Goal: Task Accomplishment & Management: Manage account settings

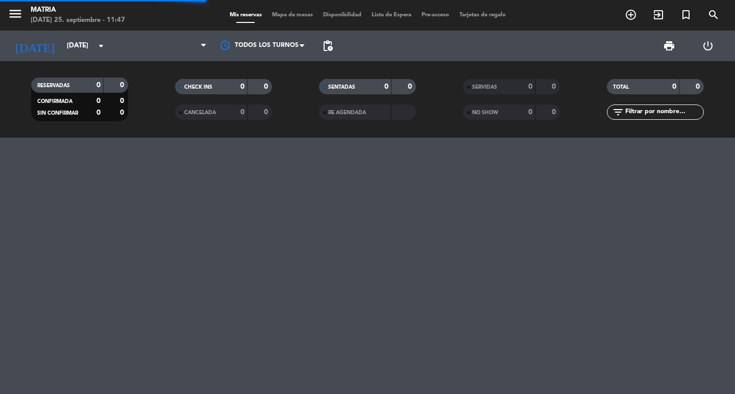
click at [69, 50] on input "[DATE]" at bounding box center [107, 46] width 90 height 18
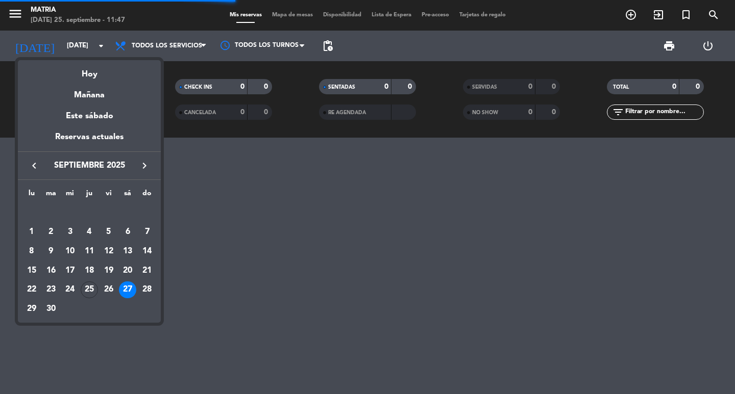
click at [107, 287] on div "26" at bounding box center [108, 290] width 17 height 17
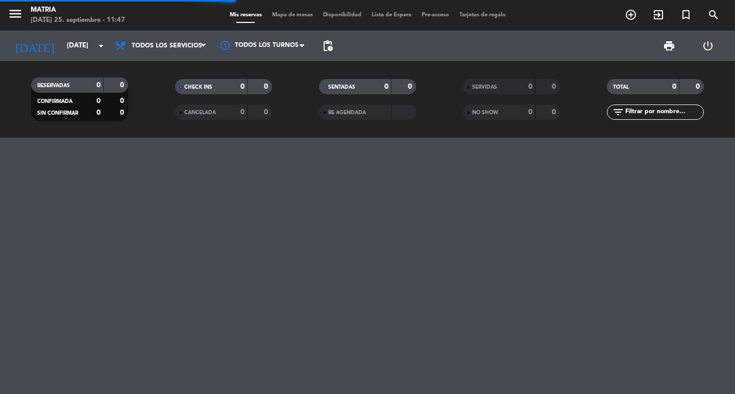
click at [111, 293] on div "menu MATRIA [DATE] 25. septiembre - 11:47 Mis reservas Mapa de mesas Disponibil…" at bounding box center [367, 197] width 735 height 394
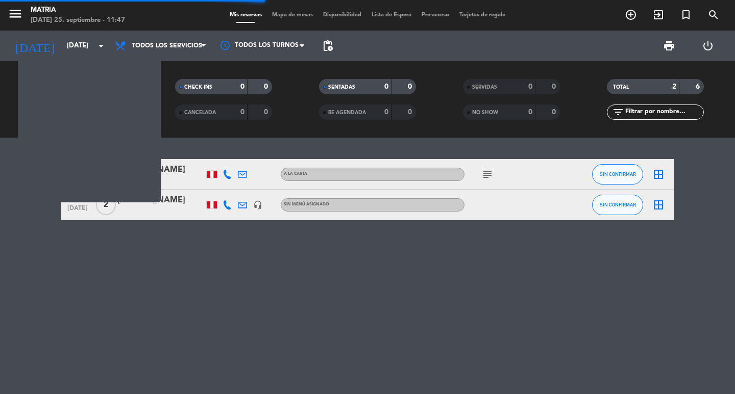
click at [111, 289] on div "14:00 [DATE] 4 [PERSON_NAME] A la Carta subject SIN CONFIRMAR border_all 14:00 …" at bounding box center [367, 266] width 735 height 257
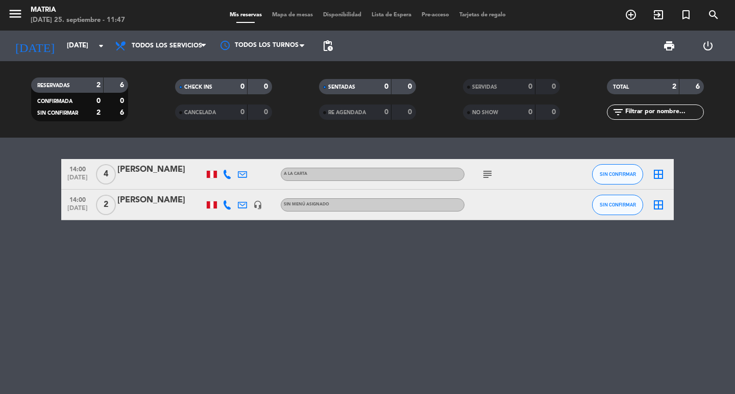
click at [229, 173] on icon at bounding box center [226, 174] width 9 height 9
click at [219, 210] on div at bounding box center [226, 205] width 15 height 30
click at [227, 174] on icon at bounding box center [226, 174] width 9 height 9
click at [226, 205] on icon at bounding box center [226, 205] width 9 height 9
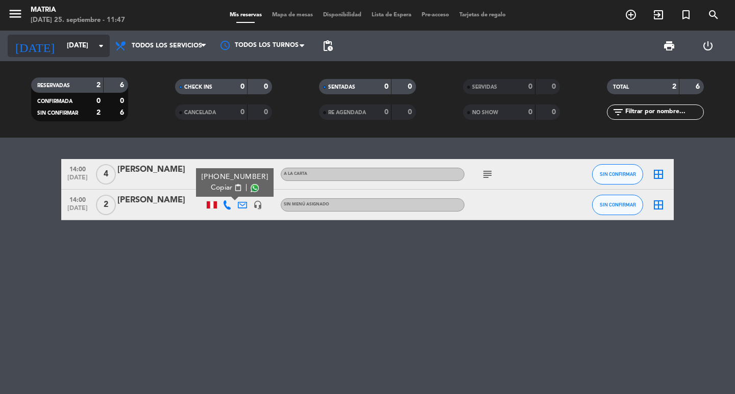
click at [73, 52] on input "[DATE]" at bounding box center [107, 46] width 90 height 18
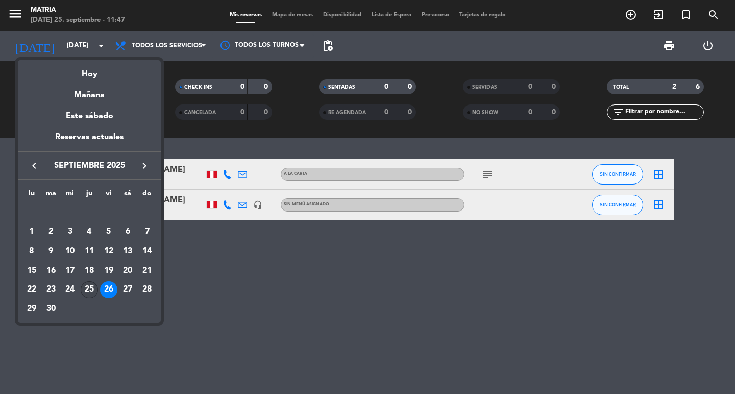
click at [94, 287] on div "25" at bounding box center [89, 290] width 17 height 17
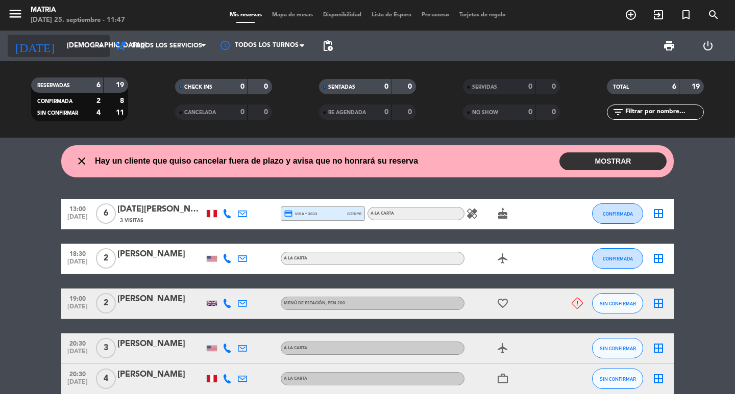
click at [62, 47] on input "[DEMOGRAPHIC_DATA][DATE]" at bounding box center [107, 46] width 90 height 18
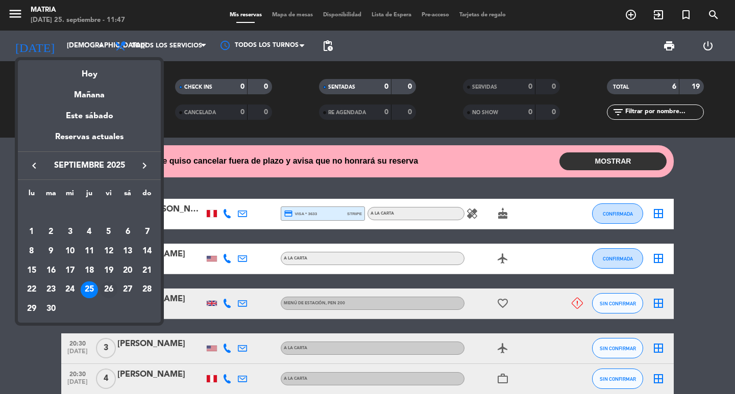
click at [113, 290] on div "26" at bounding box center [108, 290] width 17 height 17
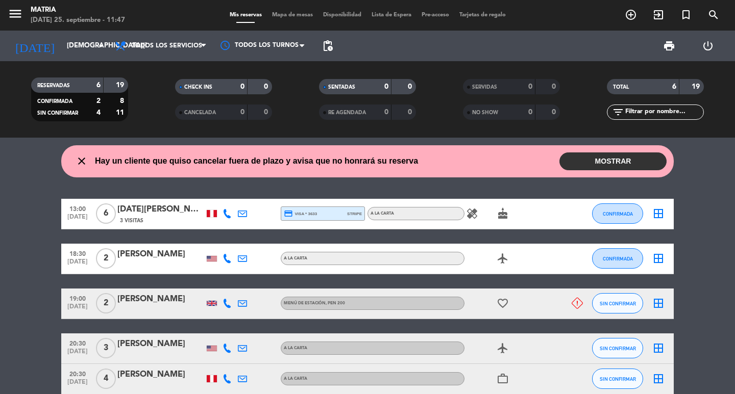
type input "[DATE]"
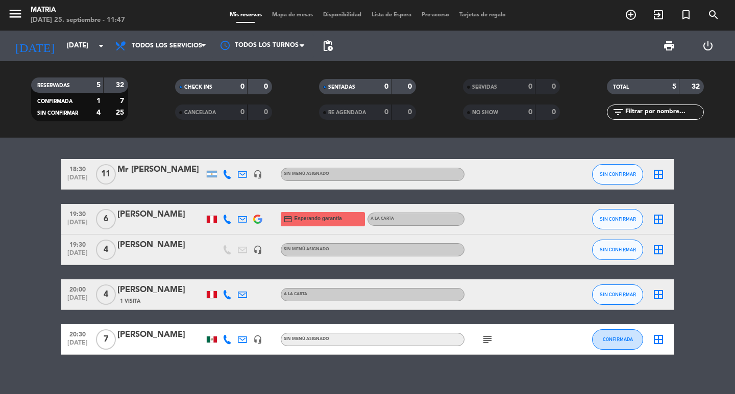
click at [176, 219] on div "[PERSON_NAME]" at bounding box center [160, 214] width 87 height 13
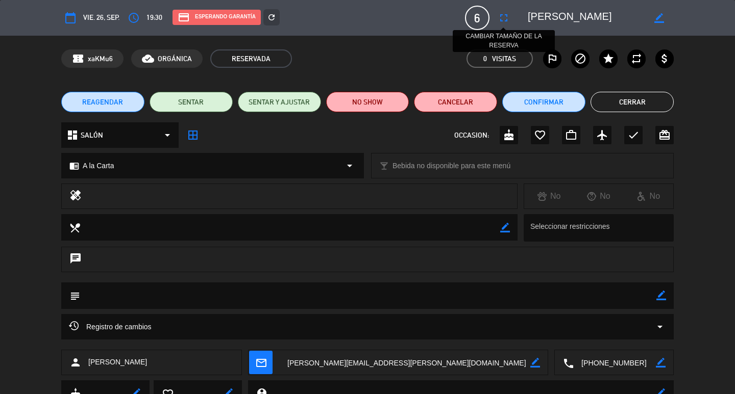
click at [509, 13] on icon "fullscreen" at bounding box center [503, 18] width 12 height 12
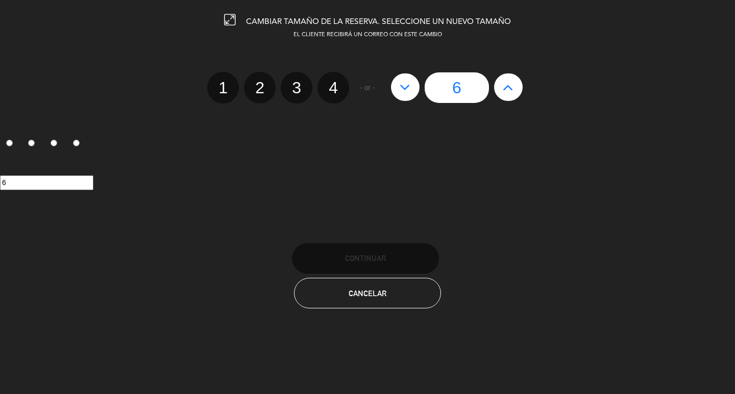
click at [512, 86] on icon at bounding box center [508, 87] width 11 height 16
type input "7"
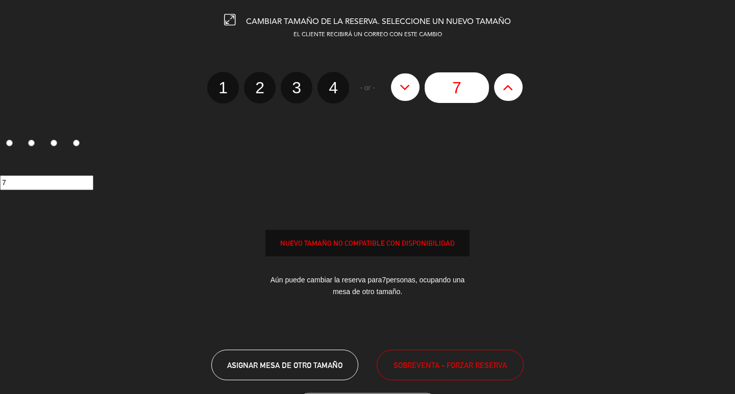
click at [512, 86] on icon at bounding box center [508, 87] width 11 height 16
type input "8"
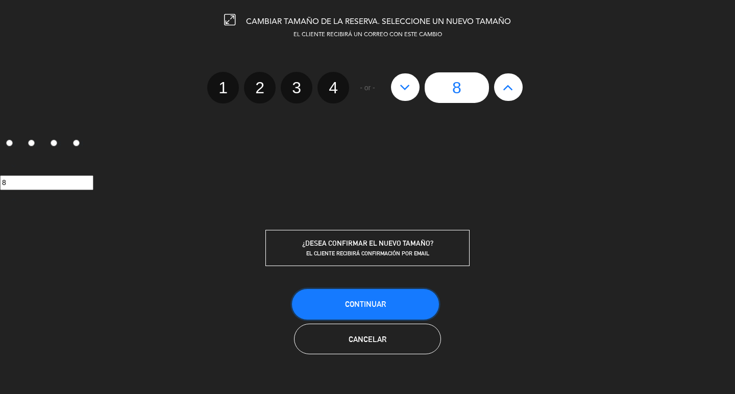
click at [358, 304] on span "Continuar" at bounding box center [365, 304] width 41 height 9
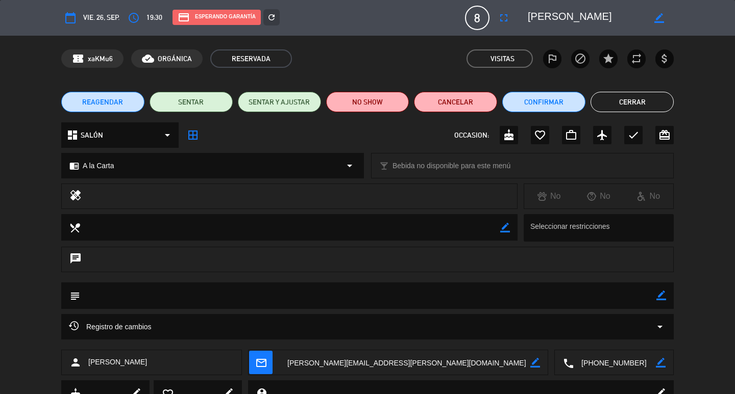
click at [621, 99] on button "Cerrar" at bounding box center [631, 102] width 83 height 20
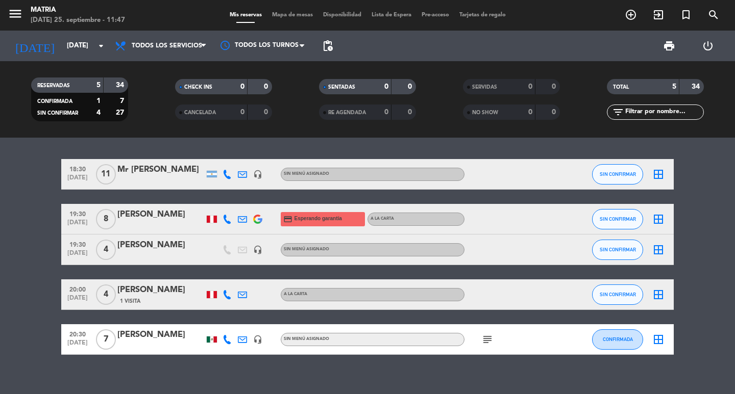
click at [228, 222] on icon at bounding box center [226, 219] width 9 height 9
click at [242, 223] on icon at bounding box center [242, 219] width 9 height 9
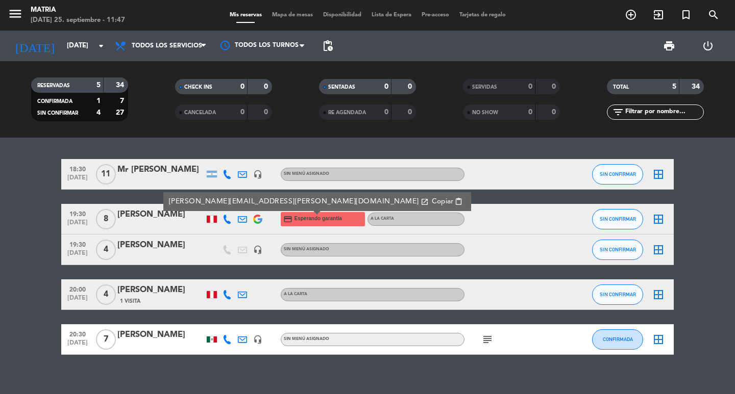
click at [255, 221] on img at bounding box center [257, 219] width 9 height 9
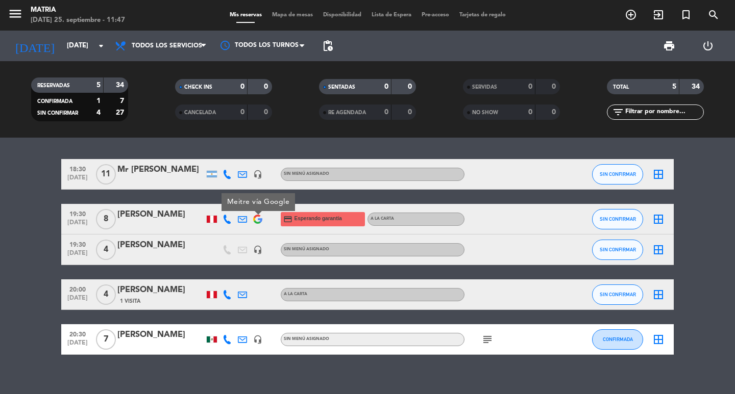
click at [235, 220] on div at bounding box center [242, 219] width 15 height 30
click at [230, 218] on icon at bounding box center [226, 219] width 9 height 9
click at [174, 211] on div "[PERSON_NAME]" at bounding box center [160, 214] width 87 height 13
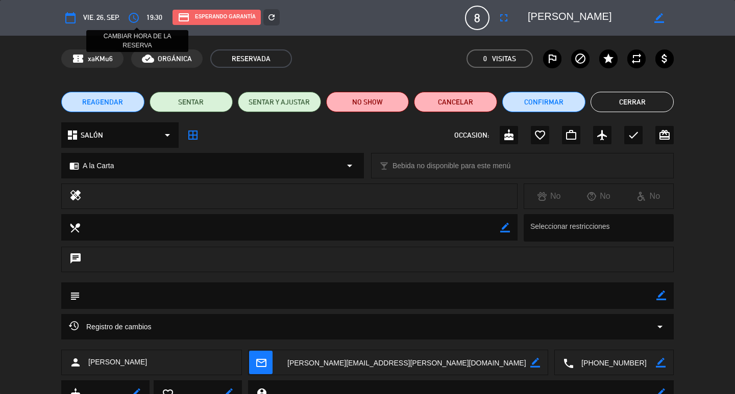
click at [138, 16] on icon "access_time" at bounding box center [134, 18] width 12 height 12
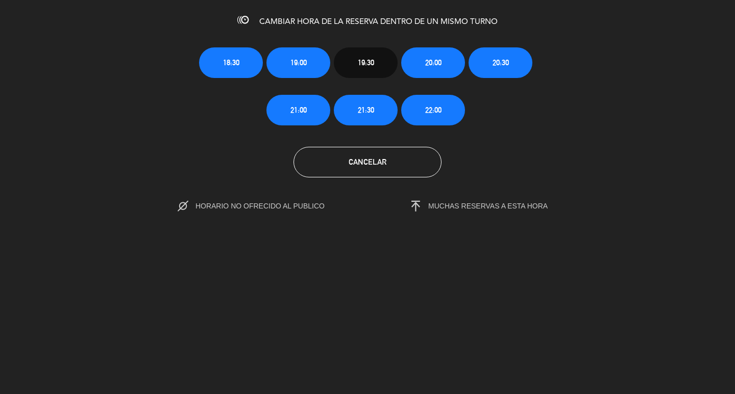
click at [426, 80] on div "18:30 19:00 19:30 20:00 20:30 21:00 21:30 22:00" at bounding box center [367, 78] width 352 height 95
click at [431, 61] on span "20:00" at bounding box center [433, 63] width 16 height 12
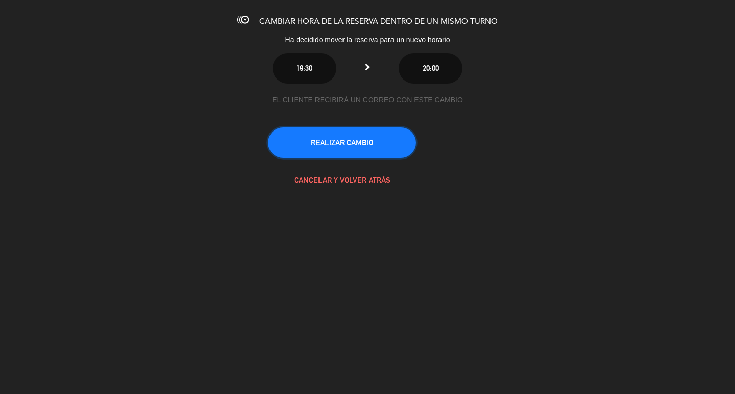
click at [395, 150] on button "REALIZAR CAMBIO" at bounding box center [342, 143] width 148 height 31
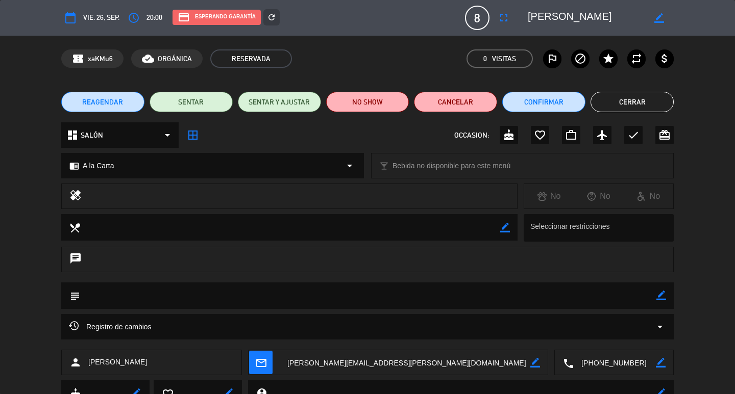
click at [623, 89] on div "REAGENDAR SENTAR SENTAR Y AJUSTAR NO SHOW Cancelar Confirmar Cerrar" at bounding box center [367, 102] width 735 height 41
click at [624, 94] on button "Cerrar" at bounding box center [631, 102] width 83 height 20
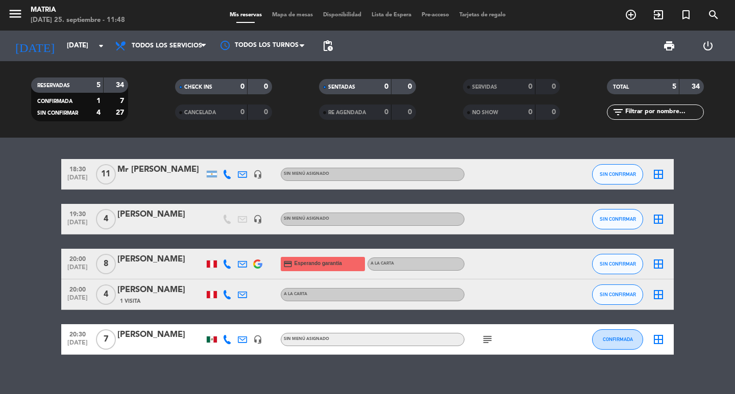
click at [167, 260] on div "[PERSON_NAME]" at bounding box center [160, 259] width 87 height 13
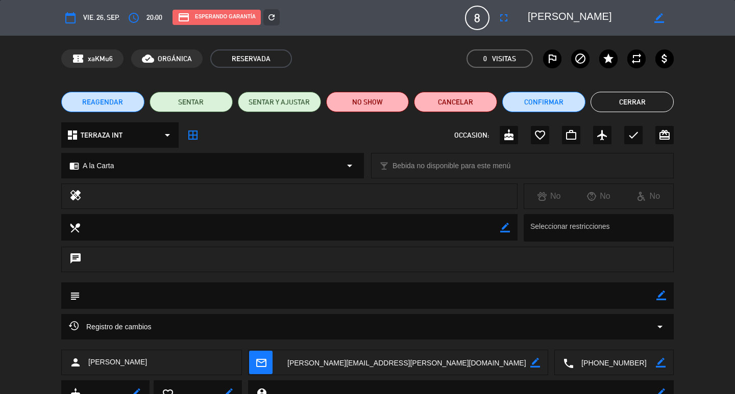
click at [658, 294] on icon "border_color" at bounding box center [661, 296] width 10 height 10
click at [598, 295] on textarea at bounding box center [368, 296] width 576 height 26
type textarea "reserva confirmada"
click at [659, 295] on icon at bounding box center [661, 296] width 10 height 10
click at [630, 95] on button "Cerrar" at bounding box center [631, 102] width 83 height 20
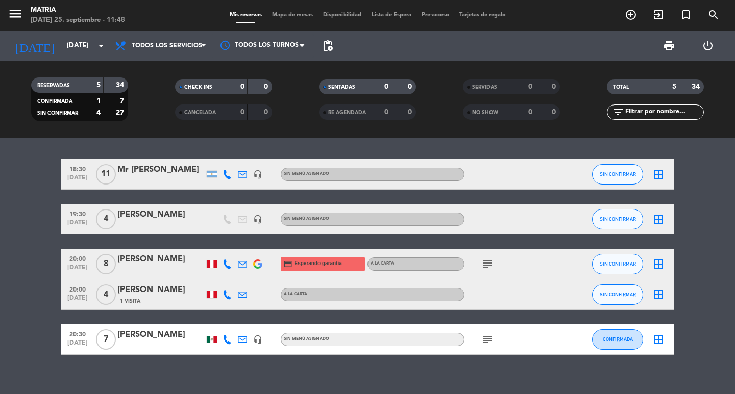
click at [490, 261] on icon "subject" at bounding box center [487, 264] width 12 height 12
click at [372, 248] on div "18:30 [DATE] Mr [PERSON_NAME] headset_mic Sin menú asignado SIN CONFIRMAR borde…" at bounding box center [367, 257] width 612 height 196
click at [484, 264] on icon "subject" at bounding box center [487, 264] width 12 height 12
